Goal: Check status

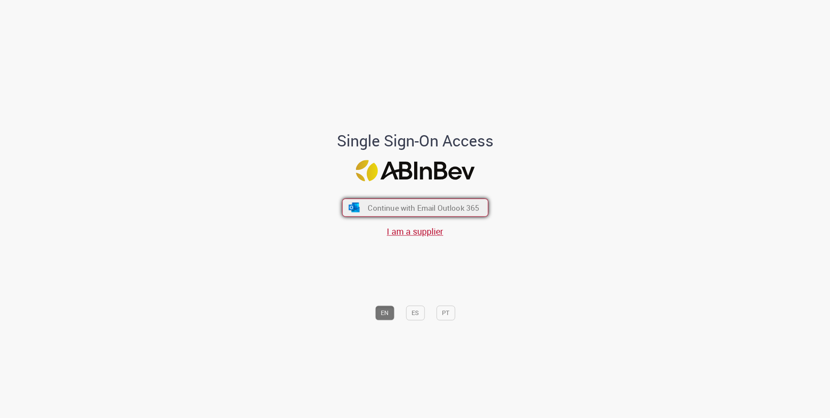
click at [388, 207] on span "Continue with Email Outlook 365" at bounding box center [424, 207] width 112 height 10
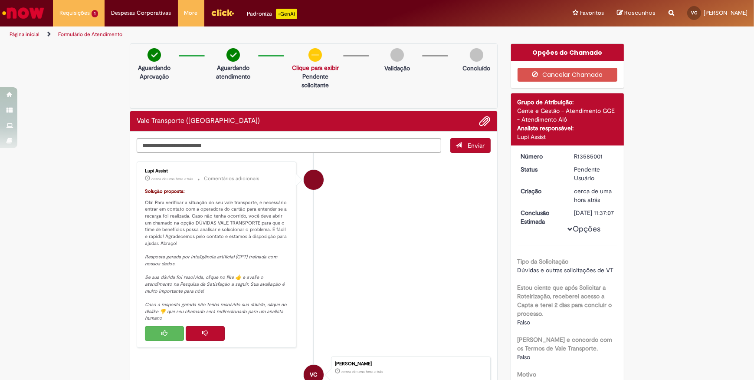
click at [210, 332] on button "Histórico de tíquete" at bounding box center [205, 333] width 39 height 15
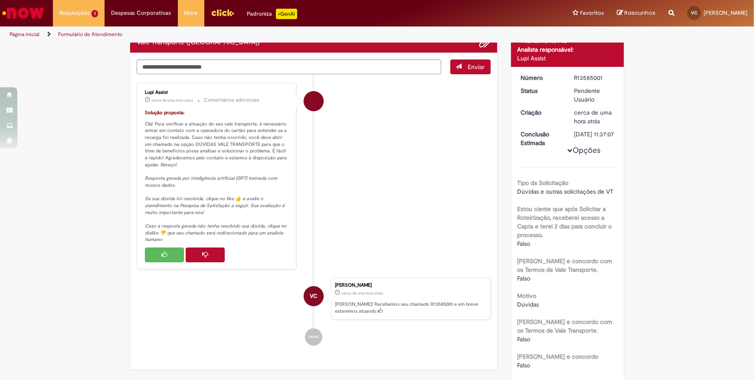
click at [245, 278] on li "VC Vinicius Julio Santos Da Cunha cerca de uma hora atrás cerca de uma hora atr…" at bounding box center [314, 299] width 354 height 42
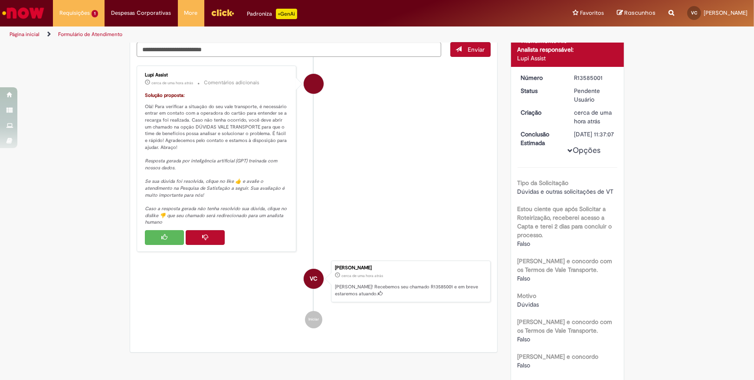
click at [195, 245] on button "Histórico de tíquete" at bounding box center [205, 237] width 39 height 15
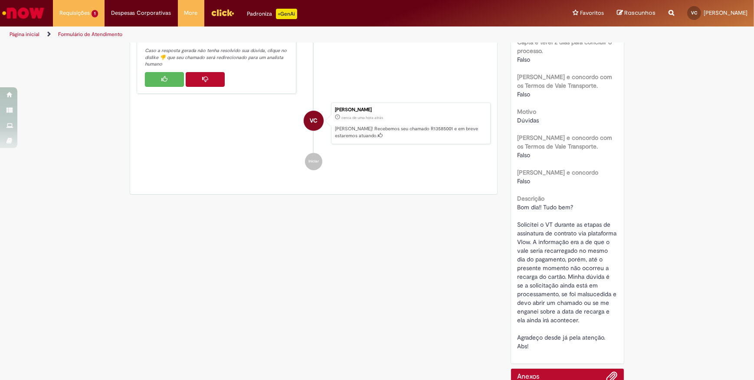
scroll to position [0, 0]
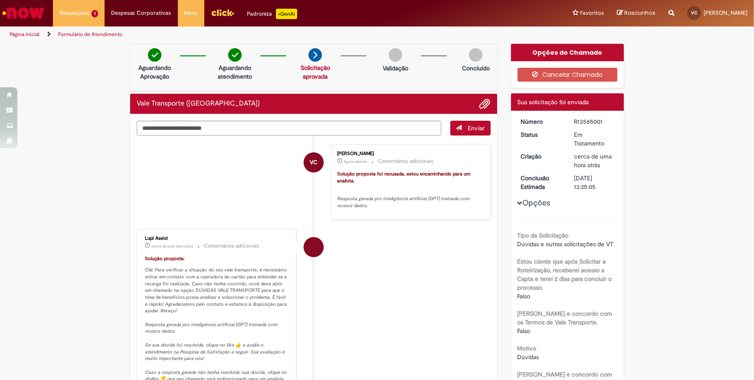
click at [429, 229] on li "Lupi Assist cerca de uma hora atrás cerca de uma hora atrás Comentários adicion…" at bounding box center [314, 314] width 354 height 171
click at [162, 195] on li "VC Vinicius Julio Santos Da Cunha Agora mesmo Agora mesmo Comentários adicionai…" at bounding box center [314, 182] width 354 height 76
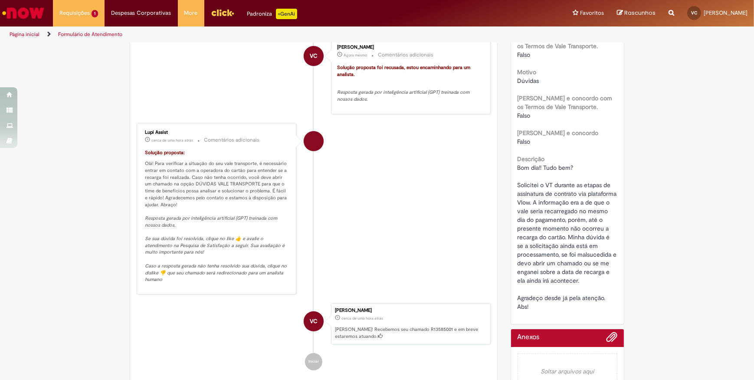
scroll to position [79, 0]
